Goal: Find specific fact

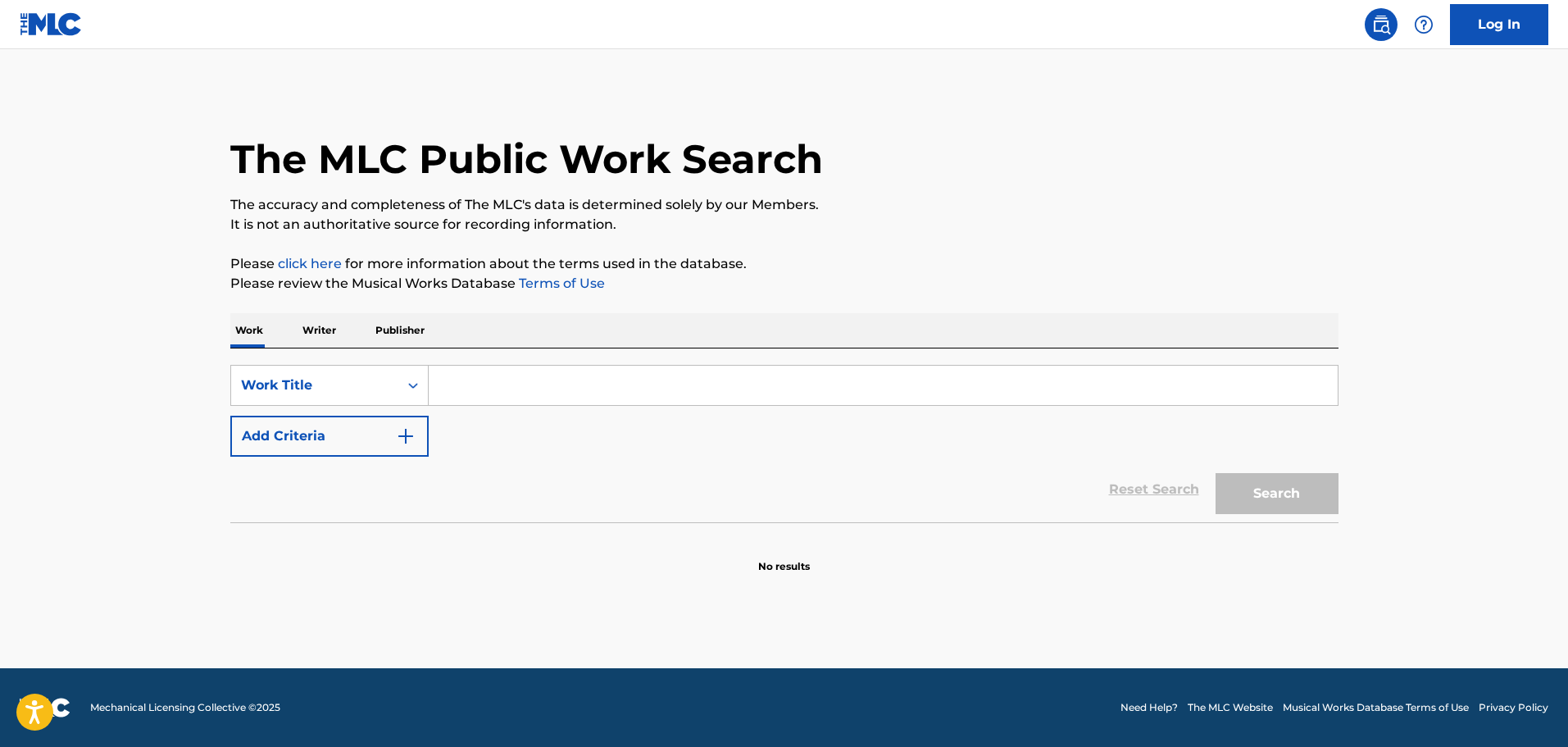
click at [676, 398] on input "Search Form" at bounding box center [883, 385] width 909 height 39
paste input "That's What I'm Working On Tonight"
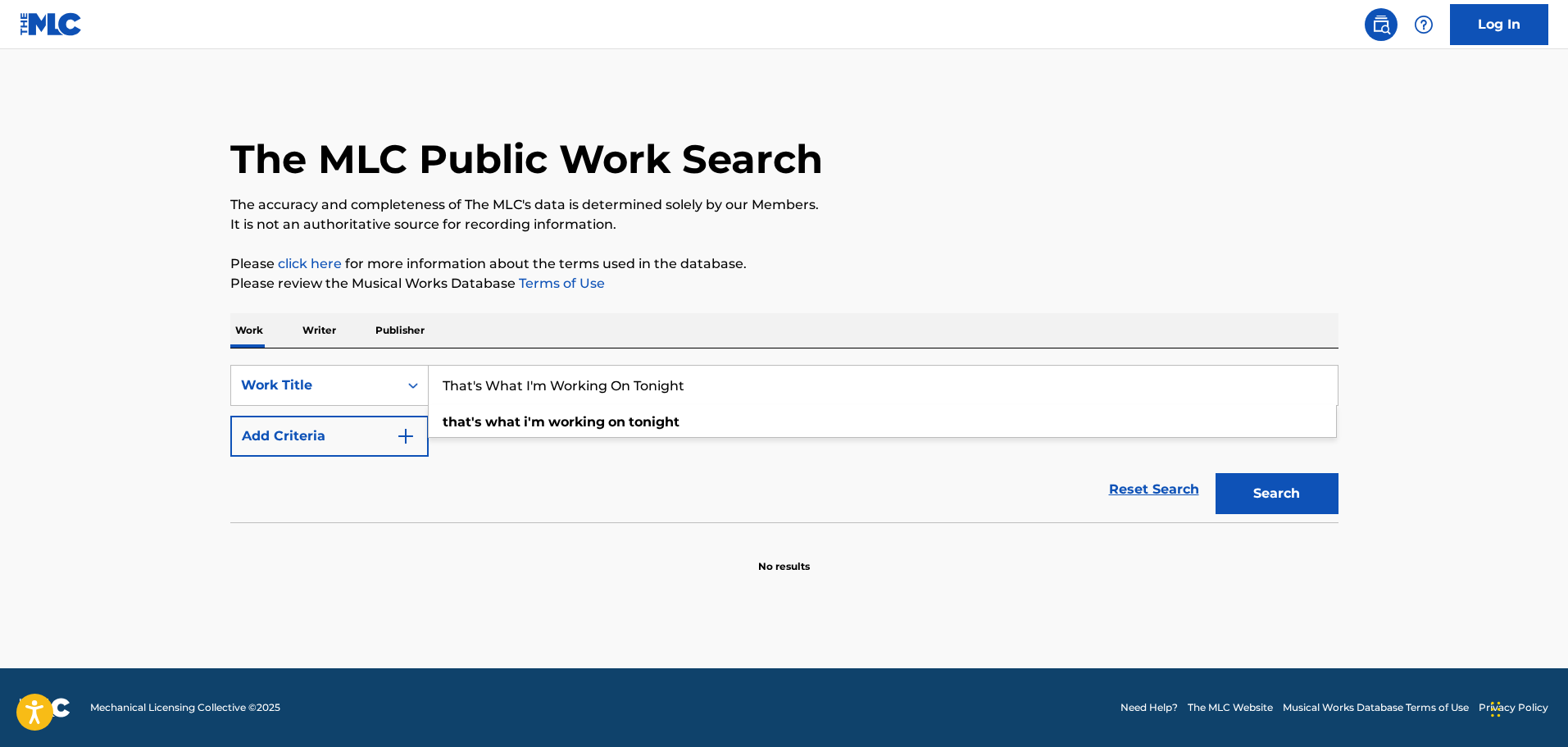
type input "That's What I'm Working On Tonight"
click at [1246, 499] on button "Search" at bounding box center [1276, 493] width 123 height 41
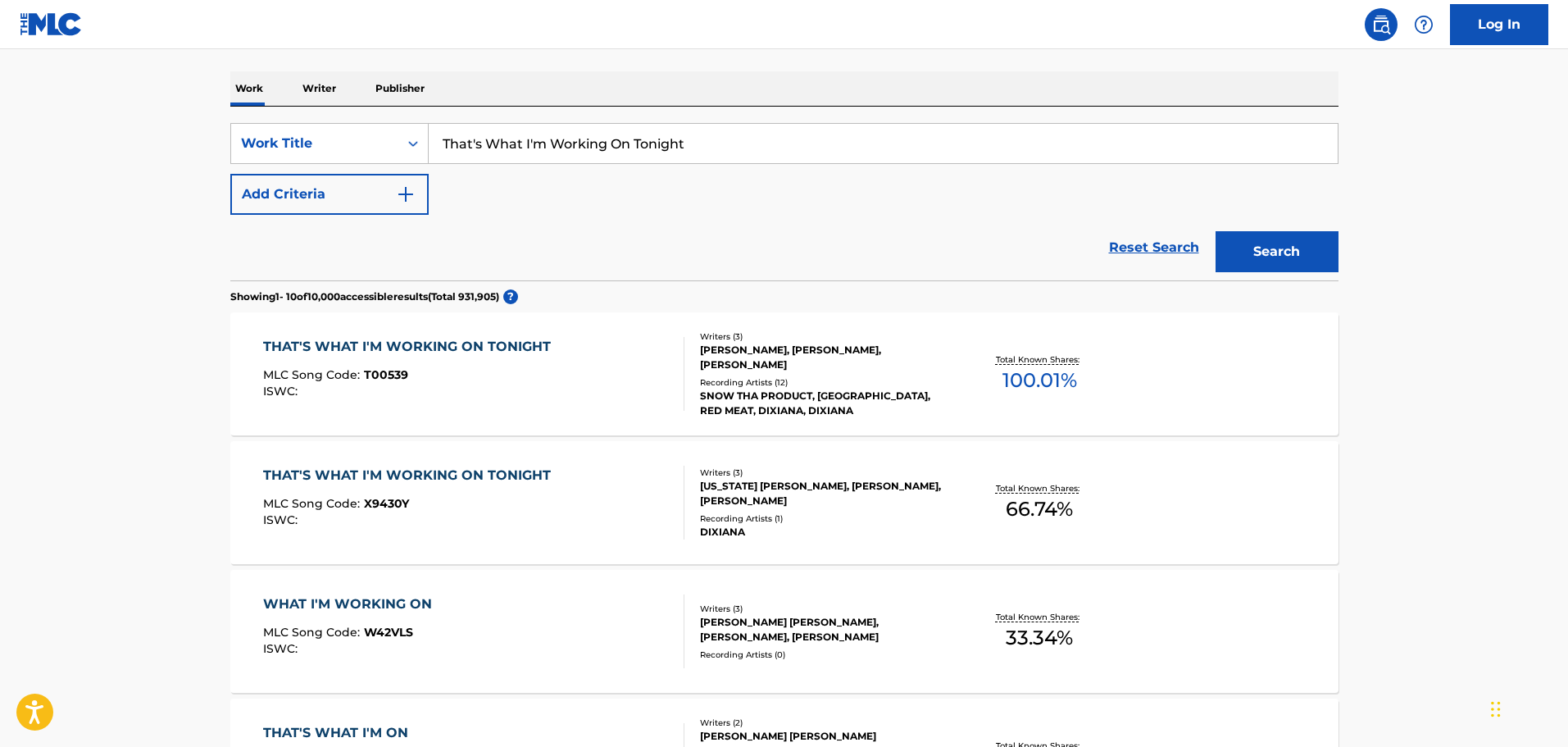
scroll to position [246, 0]
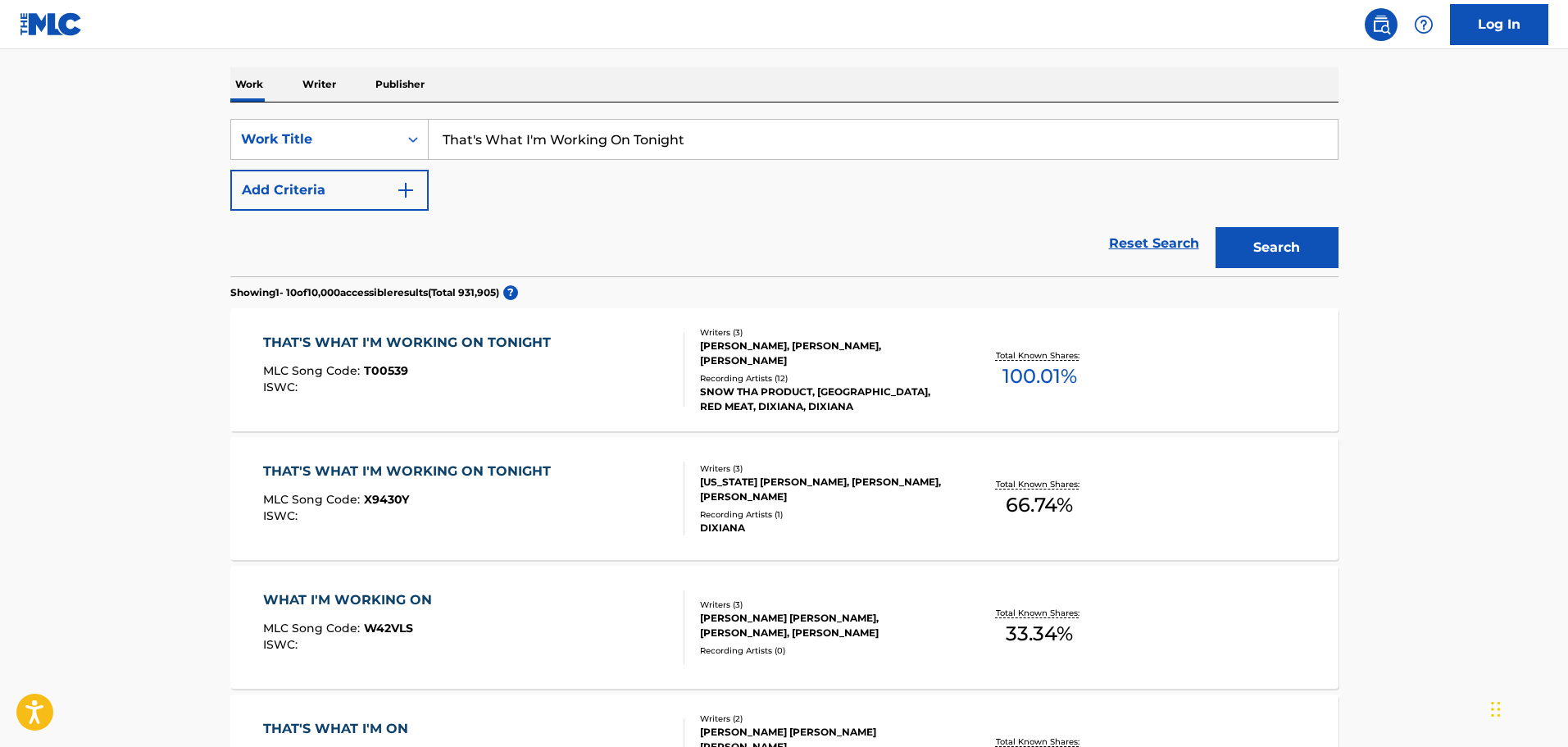
click at [498, 377] on div "MLC Song Code : T00539" at bounding box center [411, 373] width 296 height 17
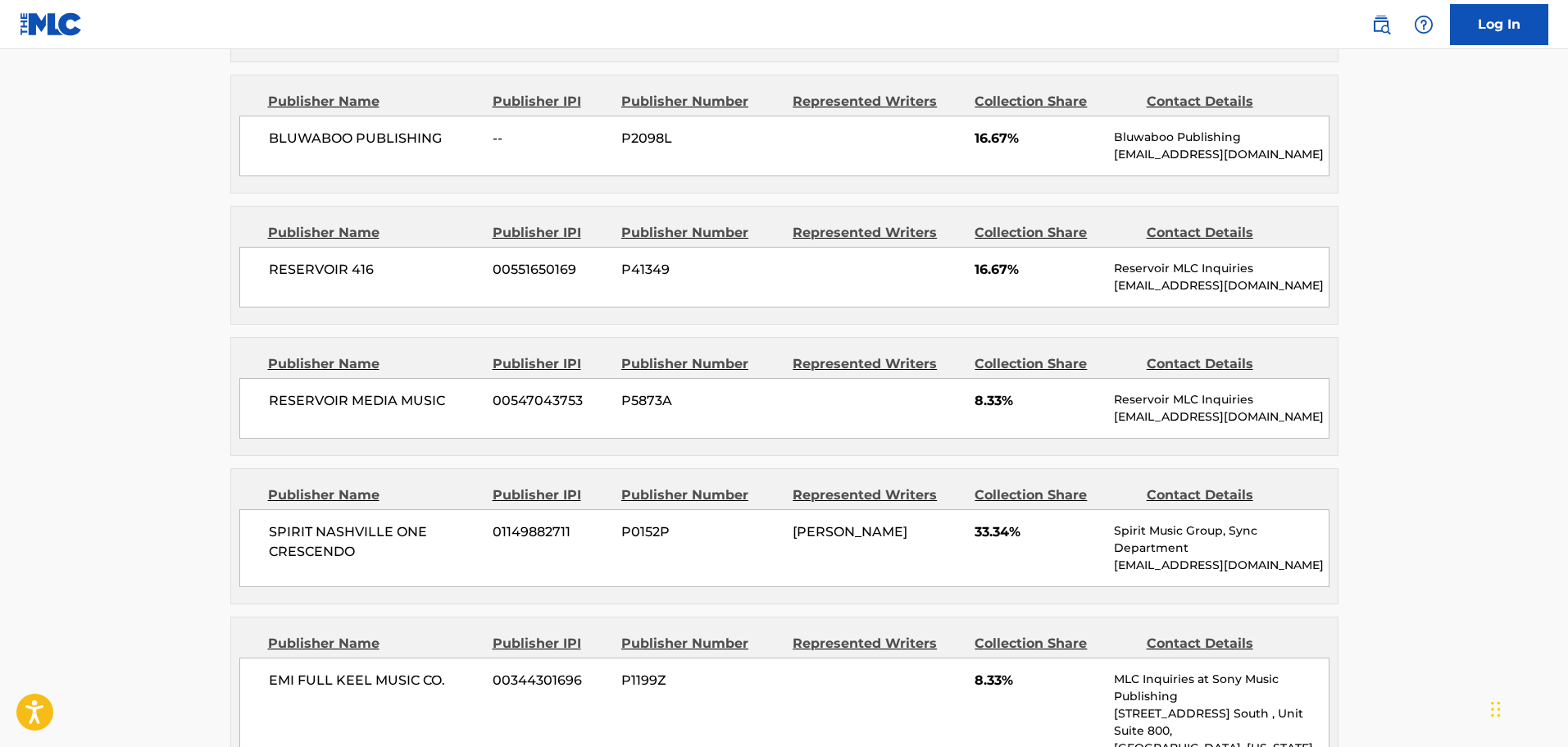
scroll to position [819, 0]
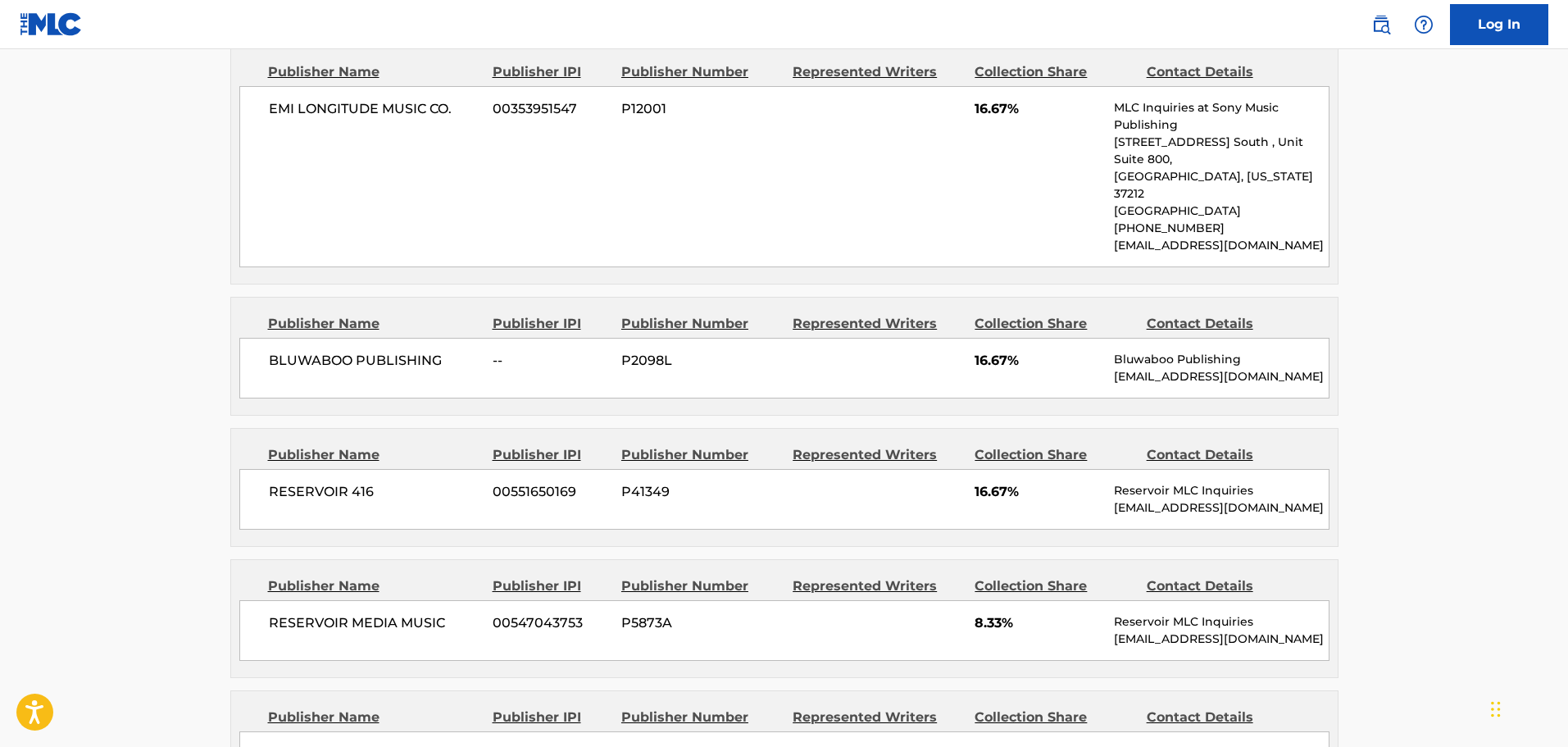
click at [1146, 368] on p "[EMAIL_ADDRESS][DOMAIN_NAME]" at bounding box center [1221, 377] width 214 height 17
copy p "[EMAIL_ADDRESS][DOMAIN_NAME]"
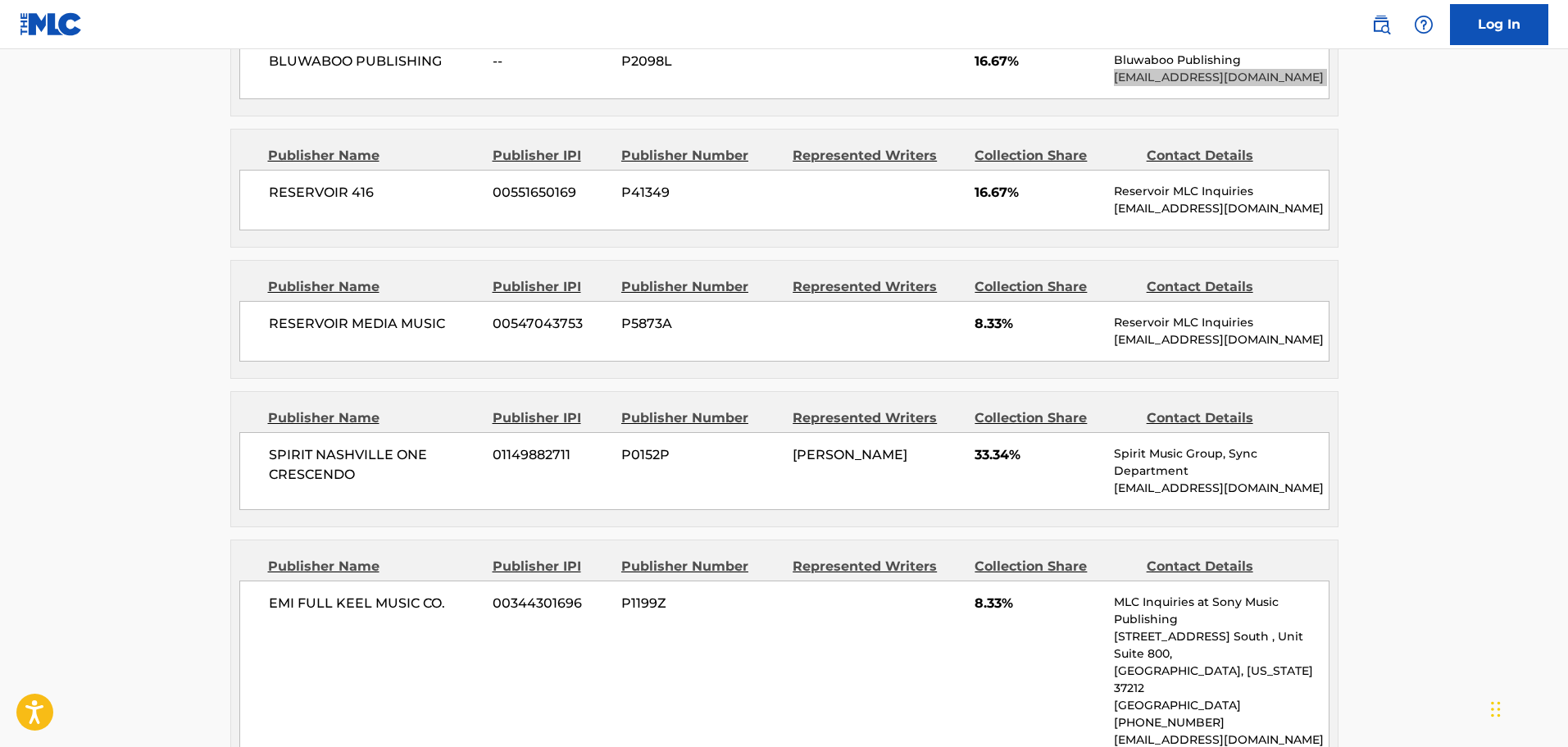
scroll to position [1147, 0]
